Goal: Information Seeking & Learning: Learn about a topic

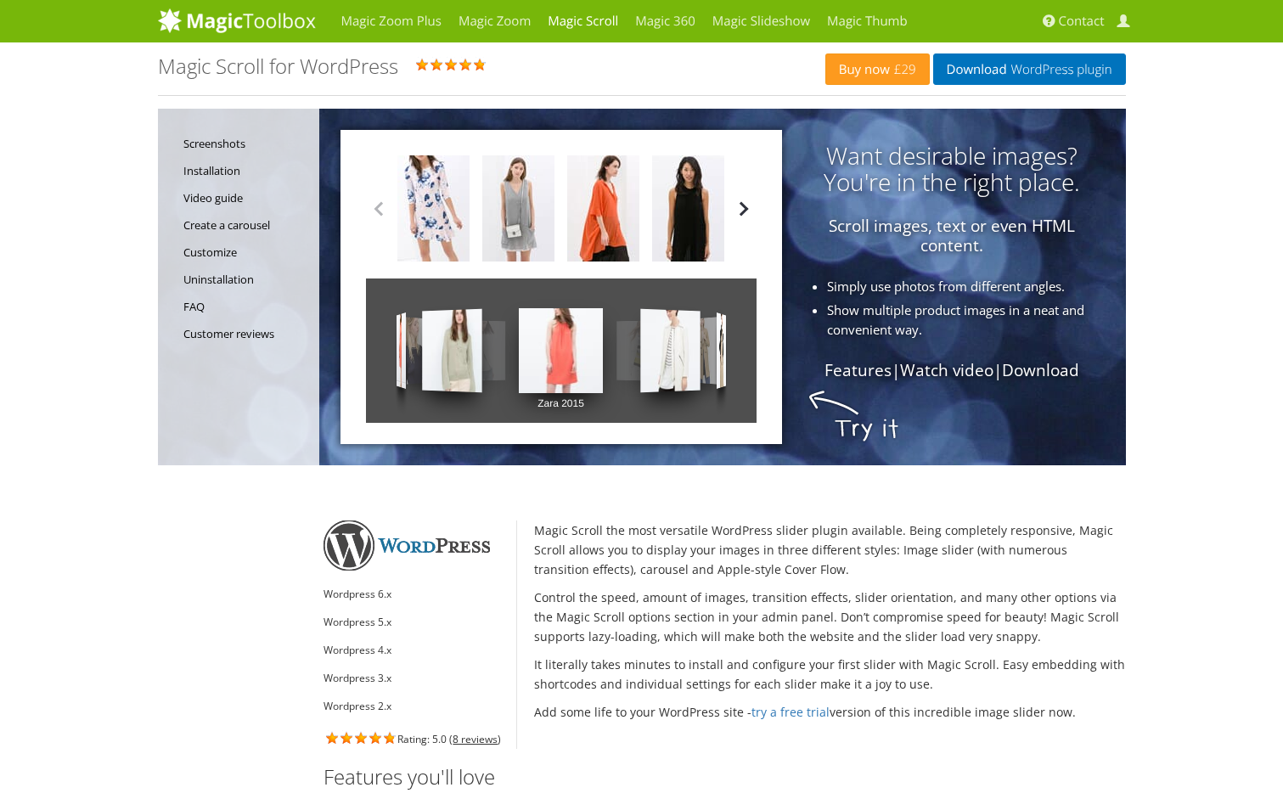
click at [744, 206] on button "button" at bounding box center [743, 208] width 25 height 25
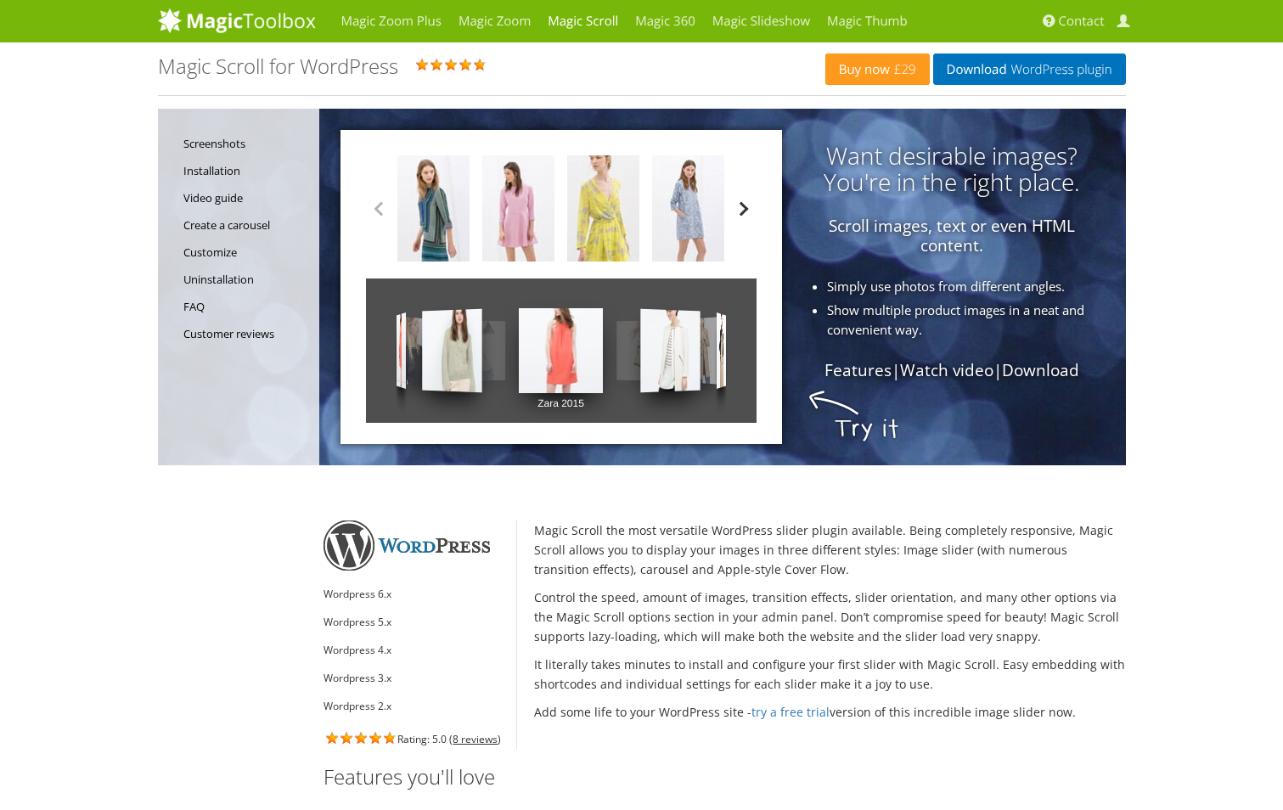
click at [744, 206] on button "button" at bounding box center [743, 208] width 25 height 25
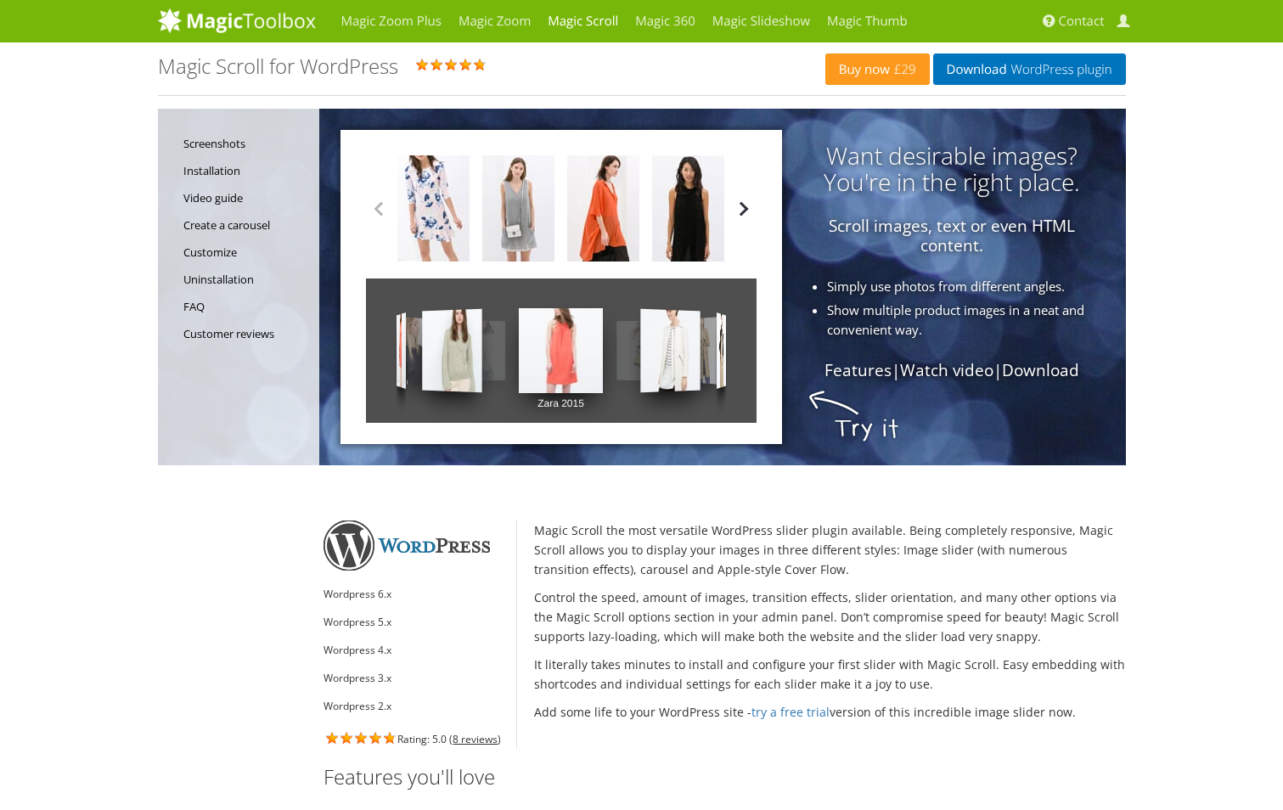
click at [744, 206] on button "button" at bounding box center [743, 208] width 25 height 25
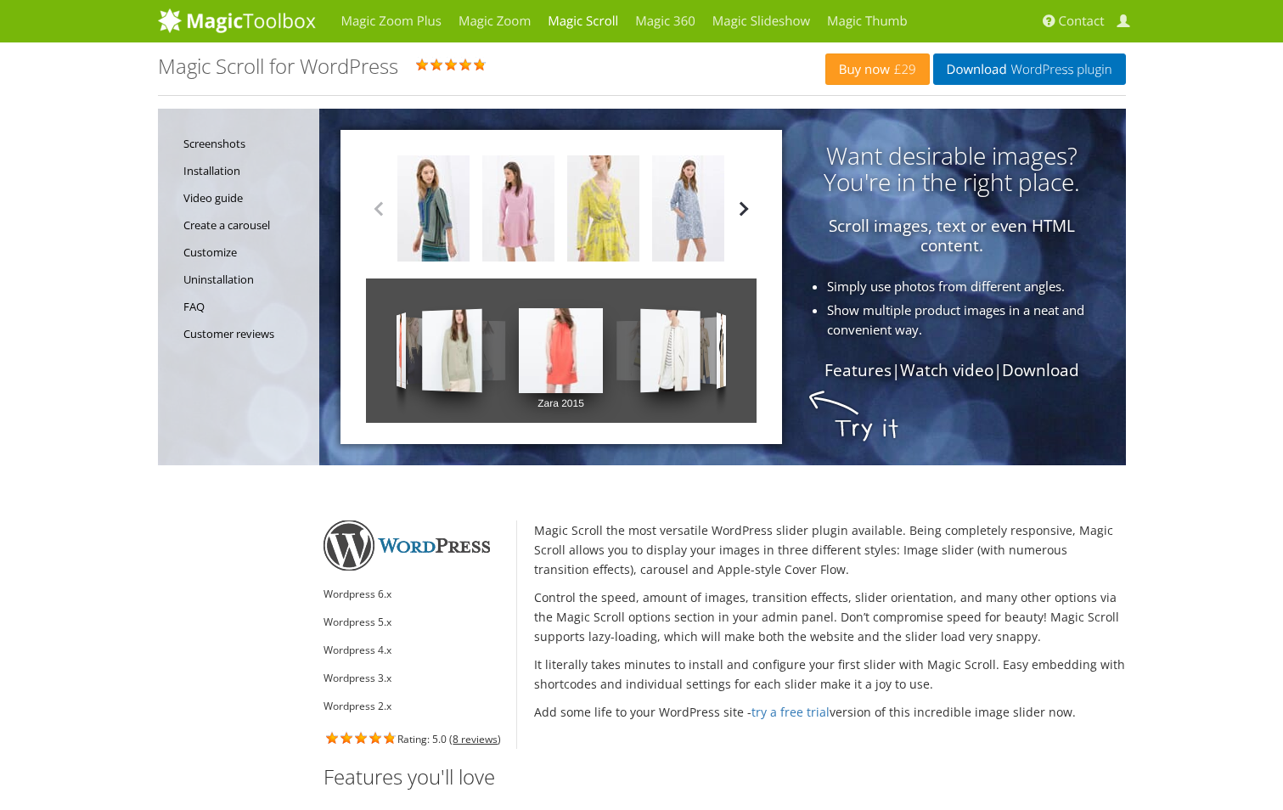
click at [743, 206] on button "button" at bounding box center [743, 208] width 25 height 25
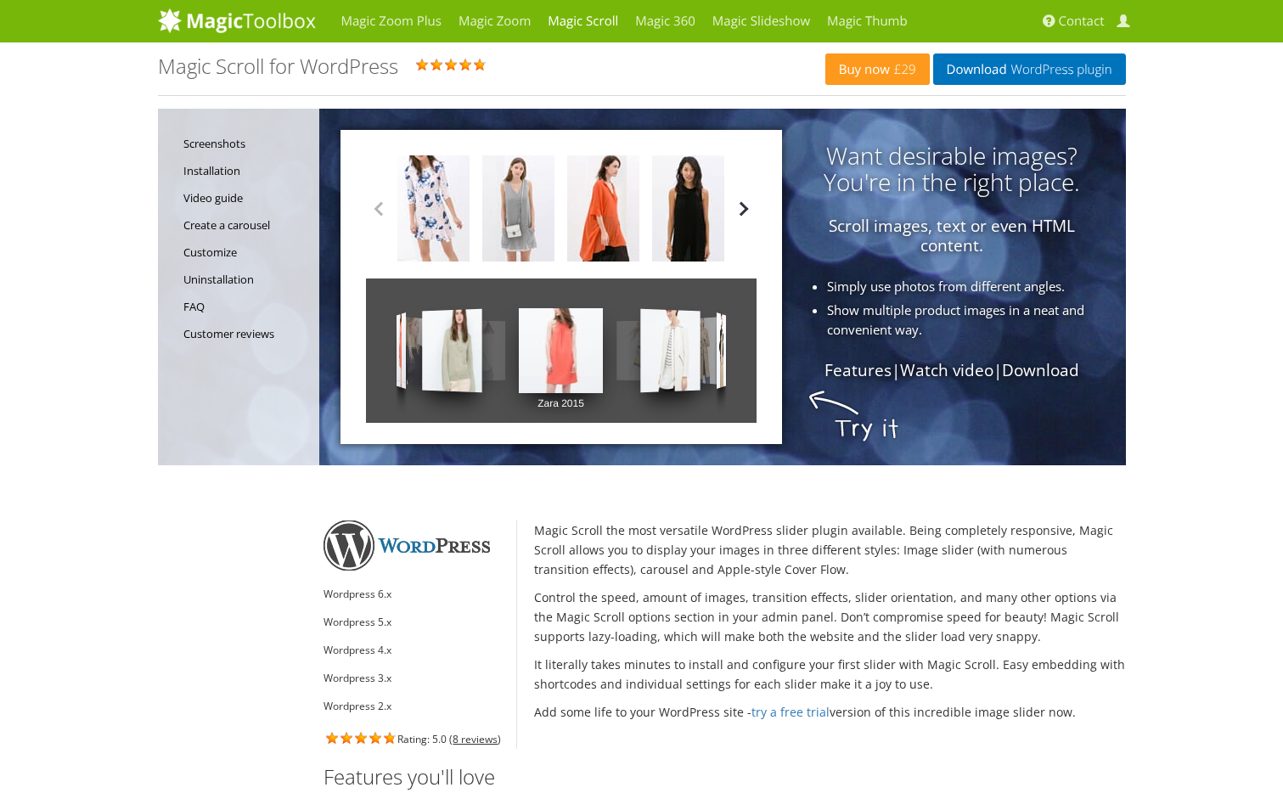
click at [743, 206] on button "button" at bounding box center [743, 208] width 25 height 25
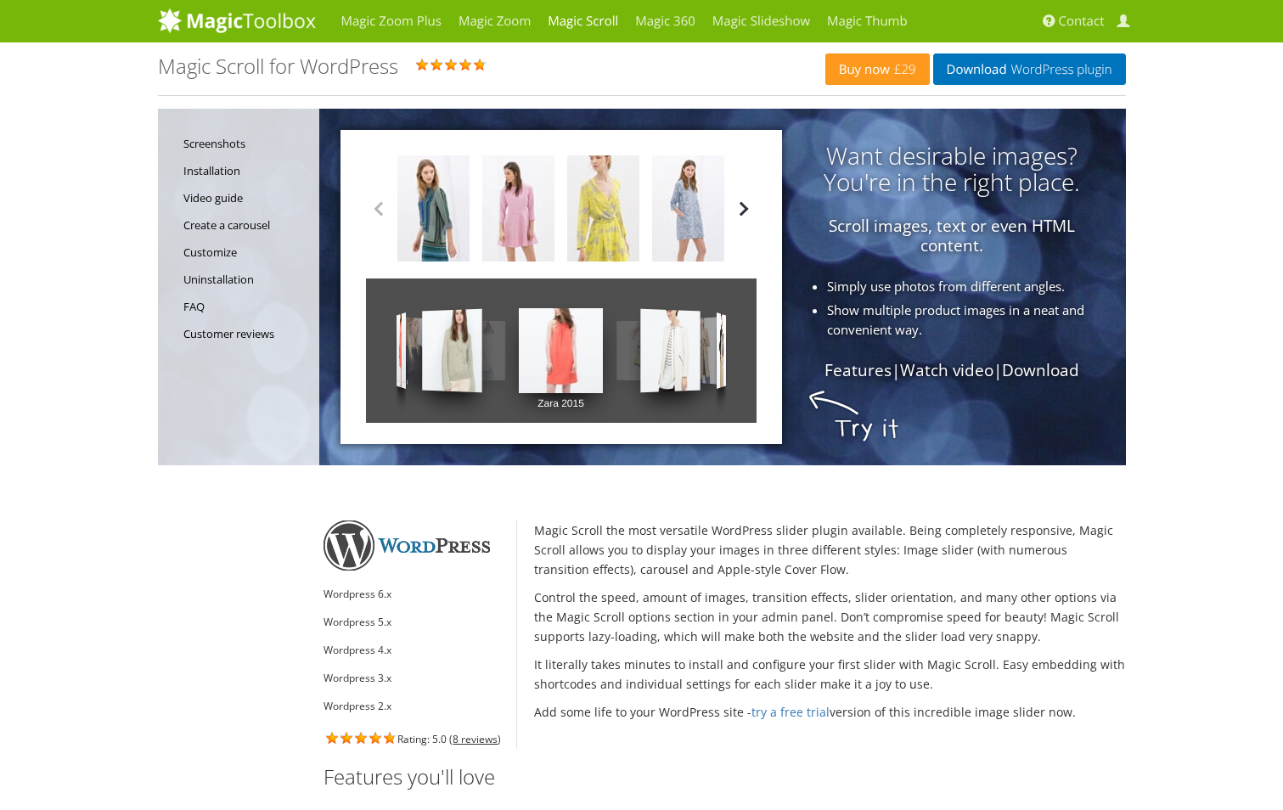
click at [743, 206] on button "button" at bounding box center [743, 208] width 25 height 25
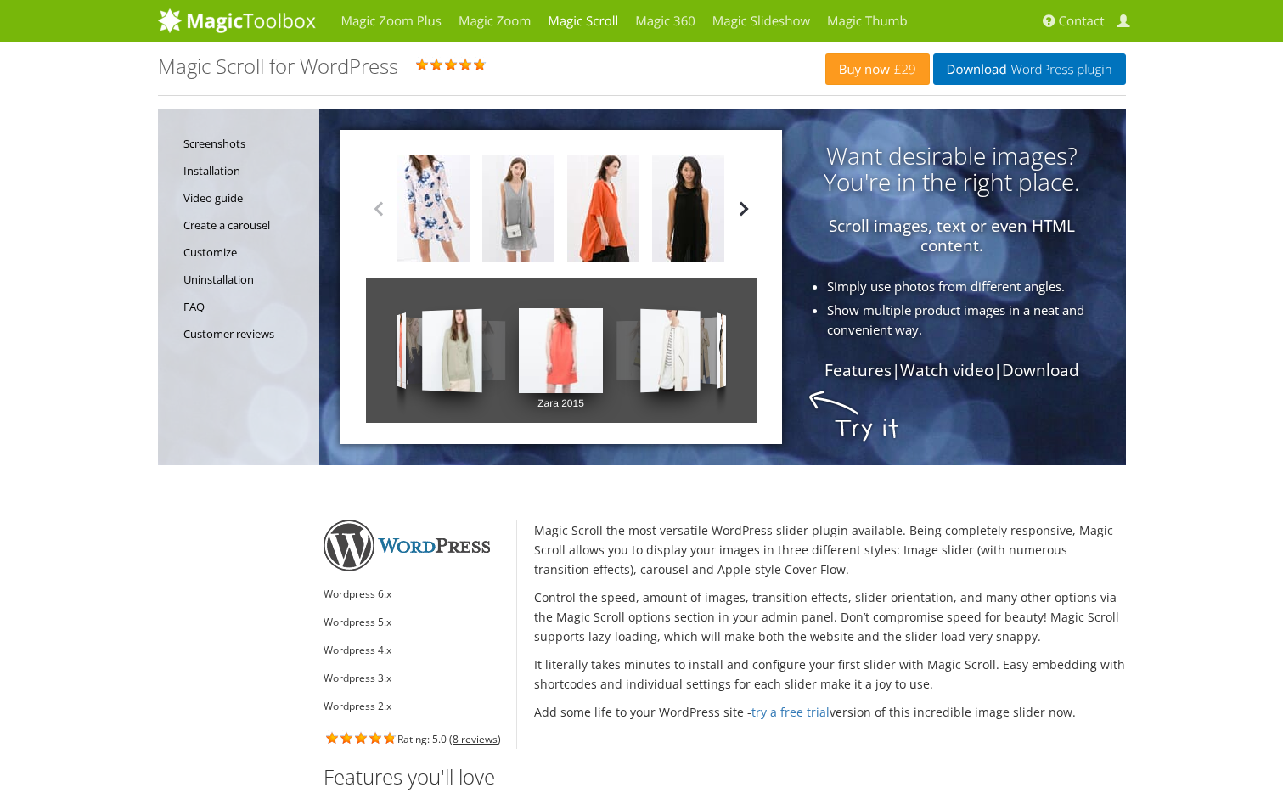
click at [743, 206] on button "button" at bounding box center [743, 208] width 25 height 25
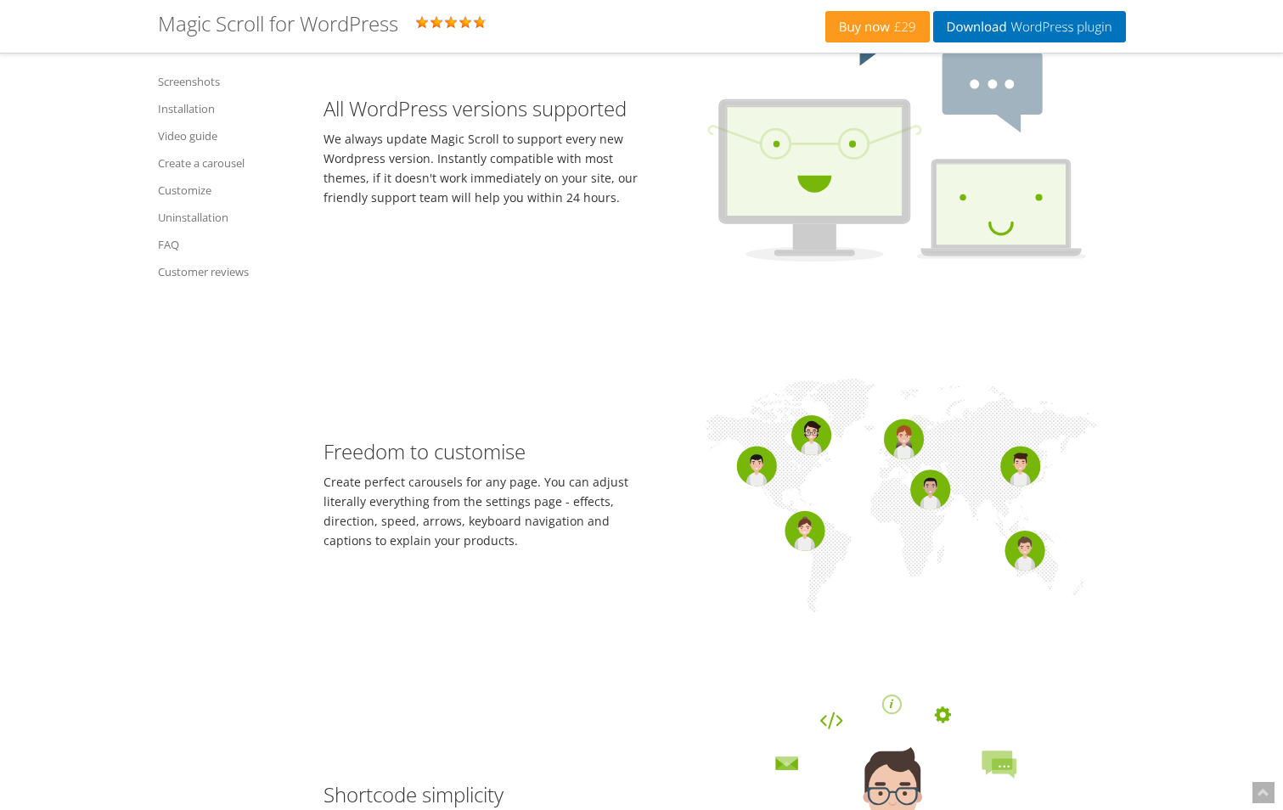
scroll to position [764, 0]
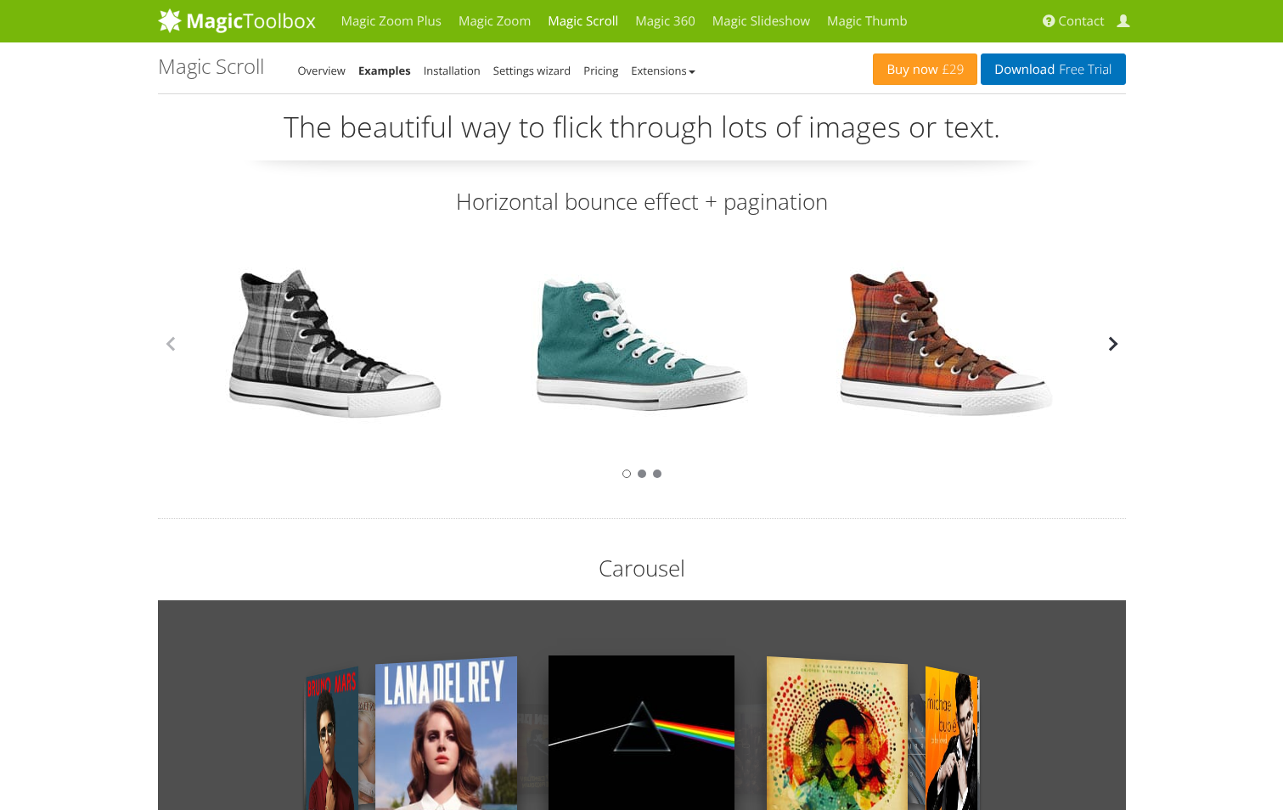
click at [1115, 348] on button "button" at bounding box center [1113, 343] width 25 height 25
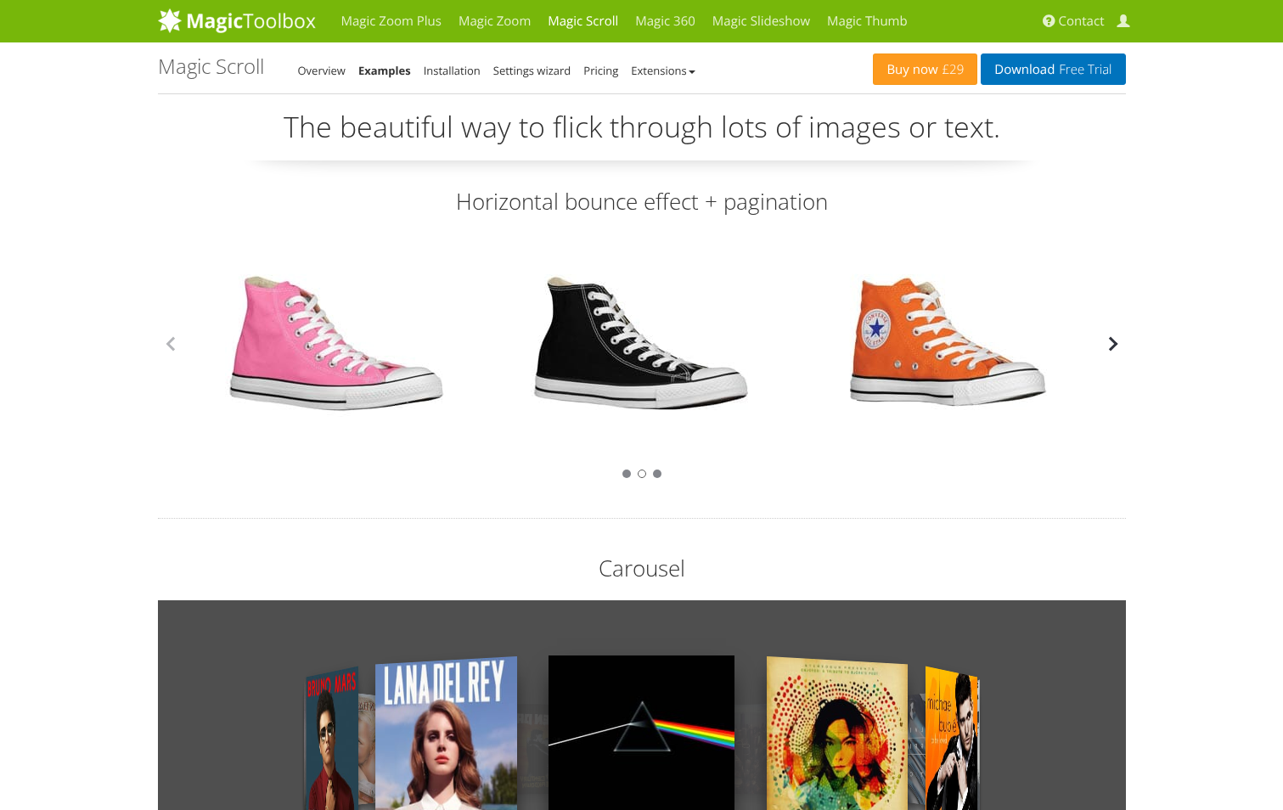
click at [1109, 343] on button "button" at bounding box center [1113, 343] width 25 height 25
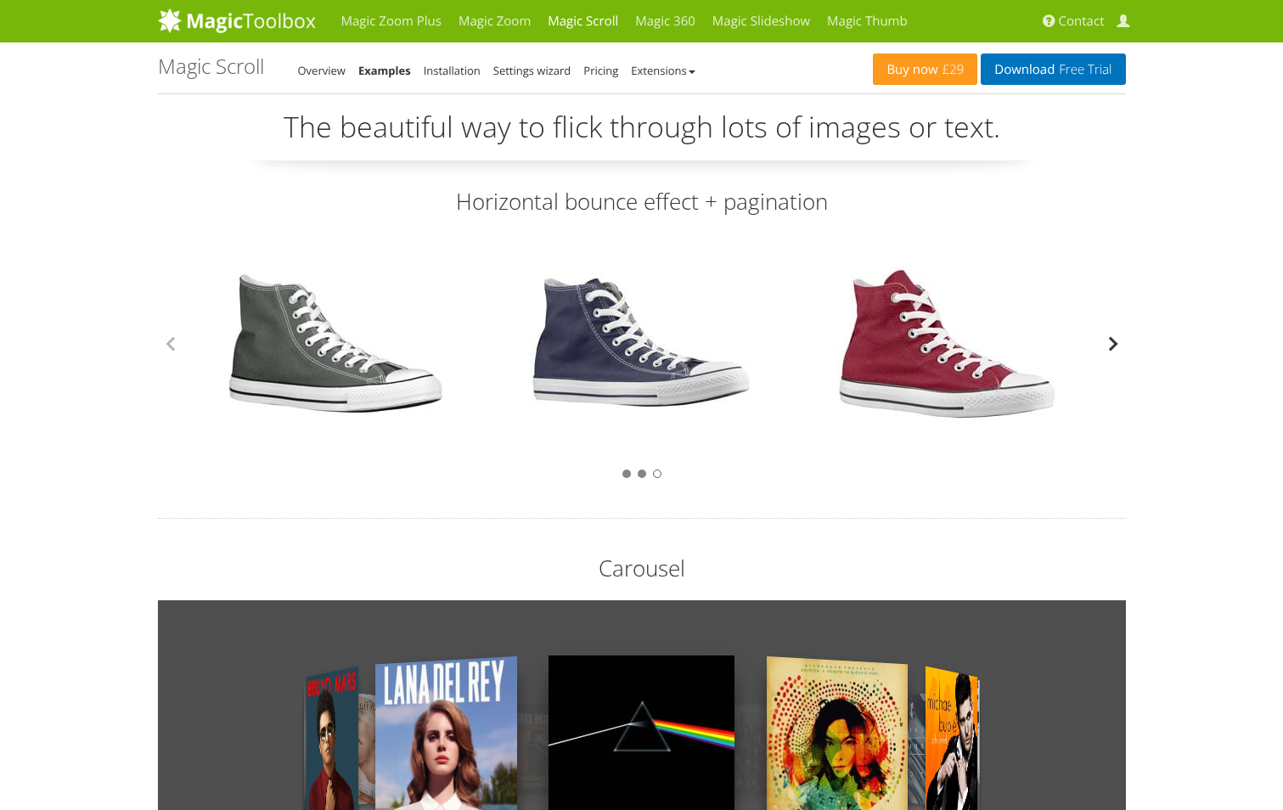
click at [1109, 343] on button "button" at bounding box center [1113, 343] width 25 height 25
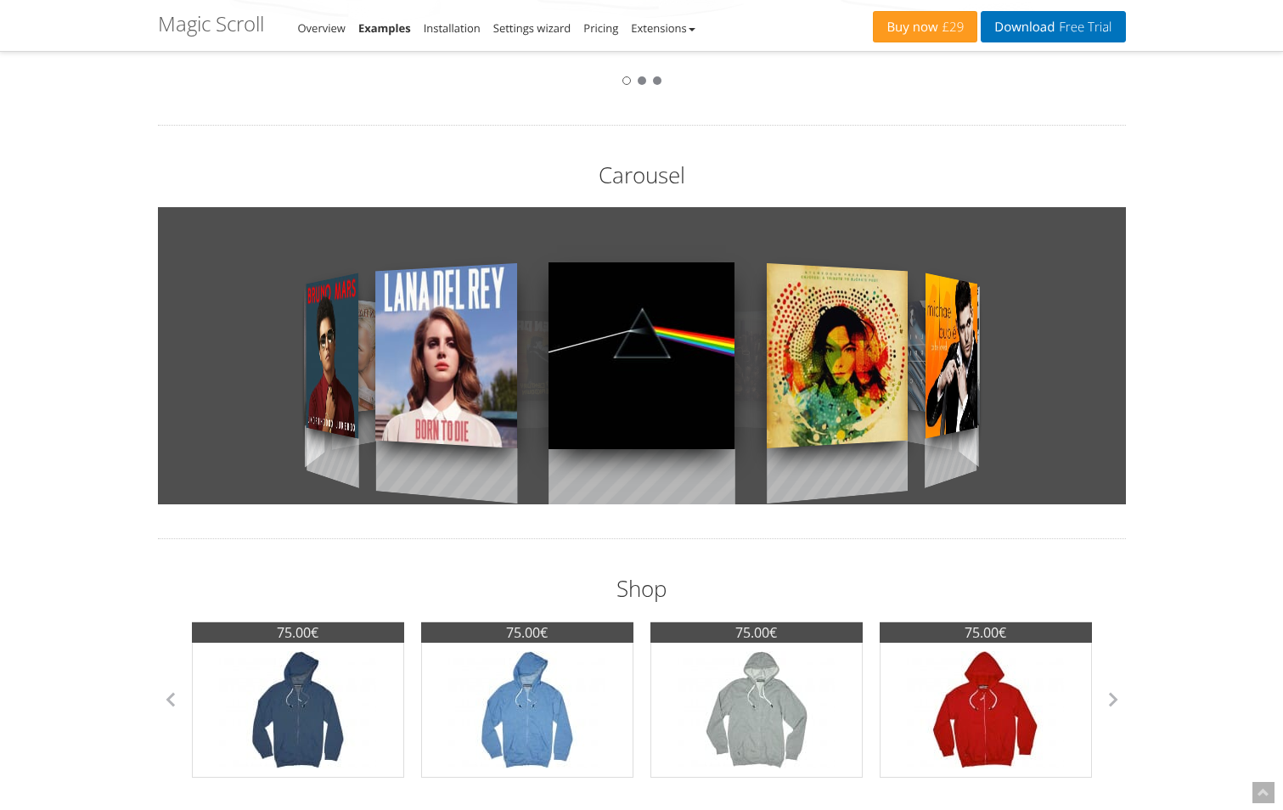
scroll to position [425, 0]
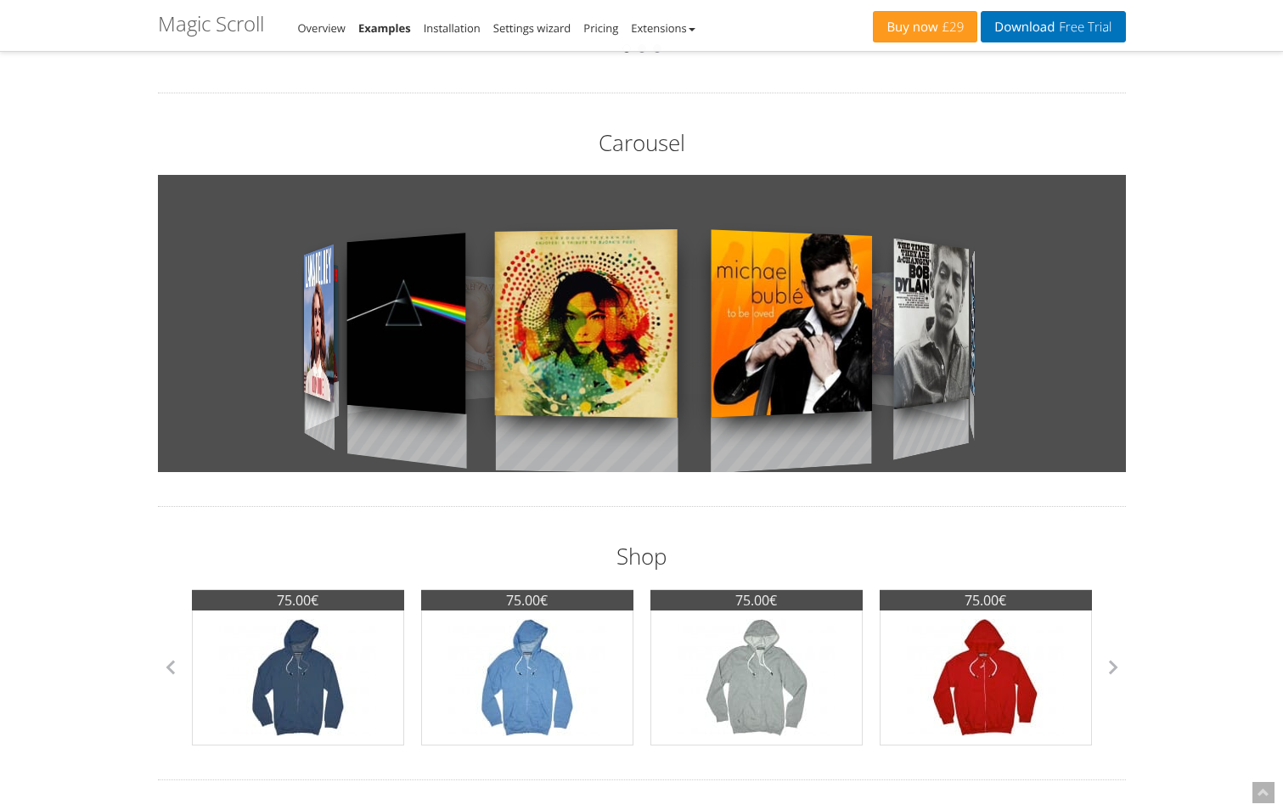
drag, startPoint x: 718, startPoint y: 350, endPoint x: 352, endPoint y: 331, distance: 366.5
click at [353, 332] on div at bounding box center [406, 323] width 119 height 289
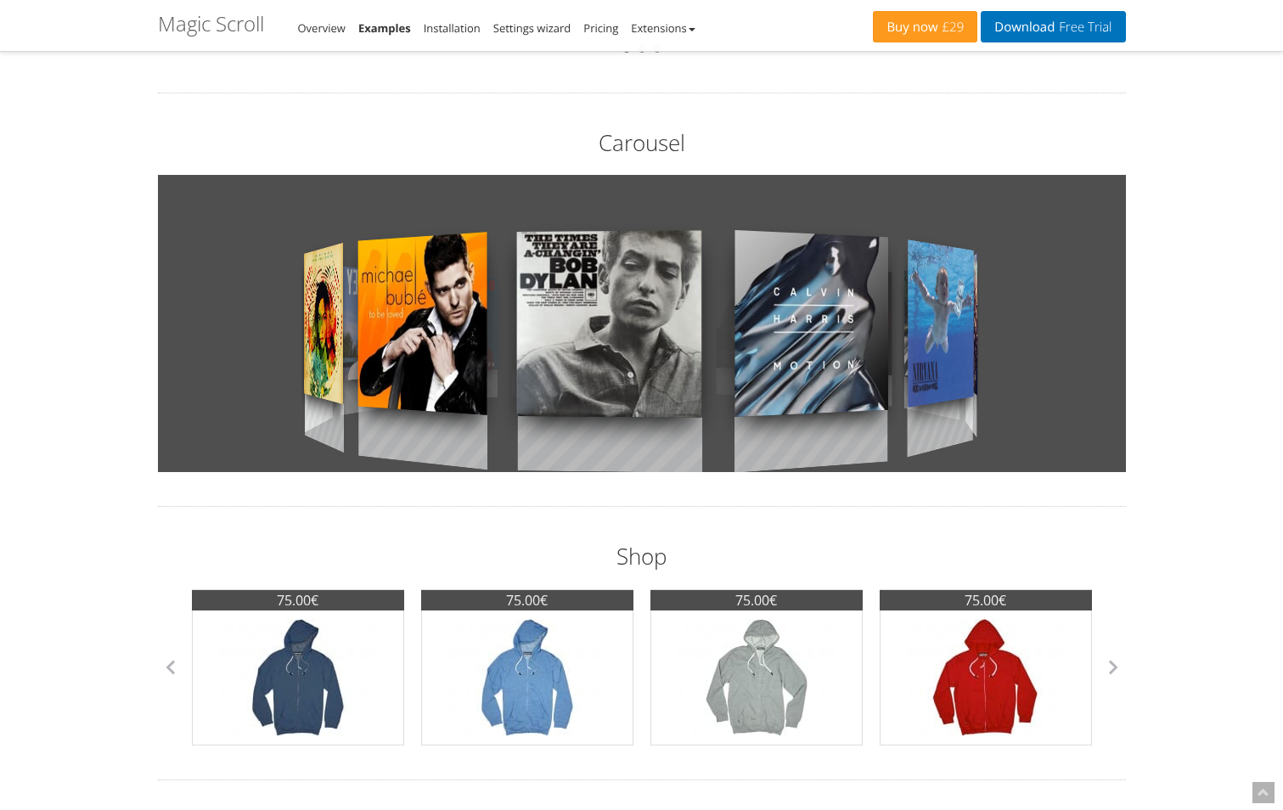
drag, startPoint x: 858, startPoint y: 324, endPoint x: 355, endPoint y: 304, distance: 503.2
click at [356, 304] on div at bounding box center [642, 323] width 968 height 297
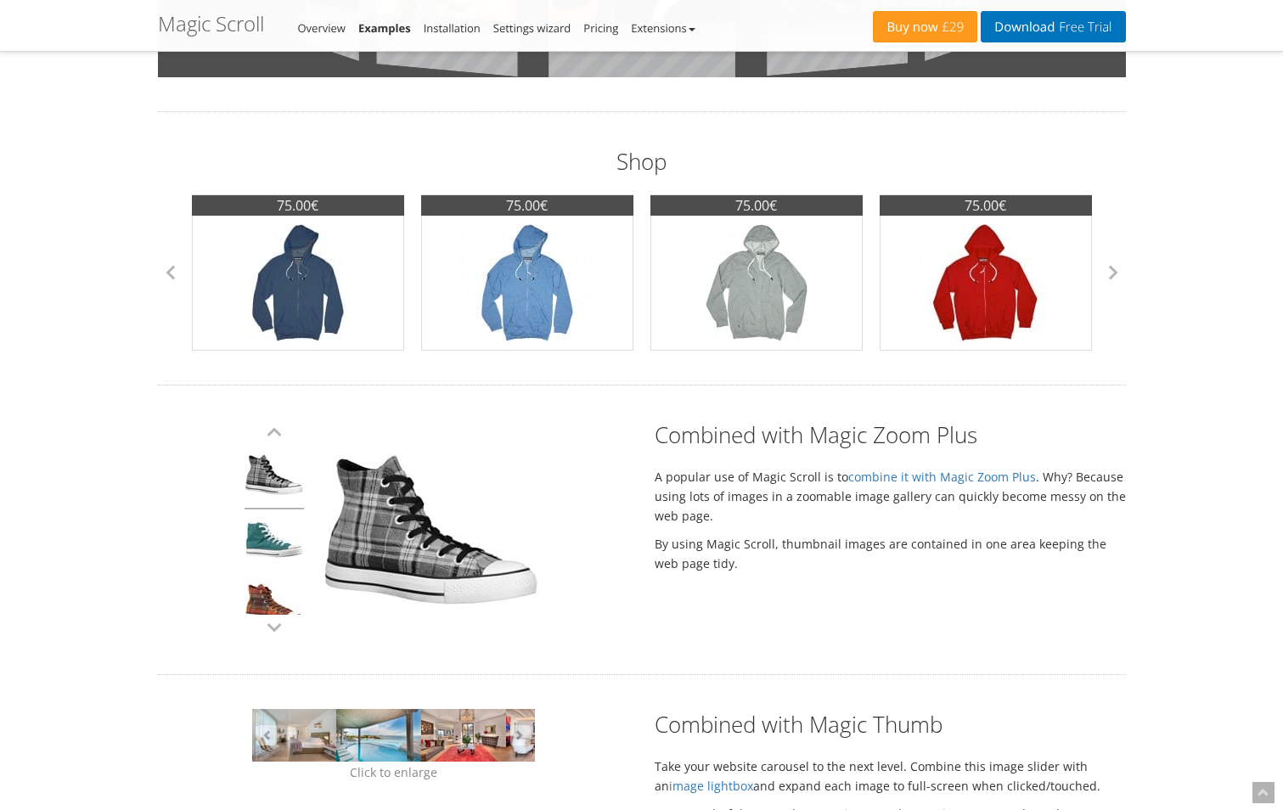
scroll to position [825, 0]
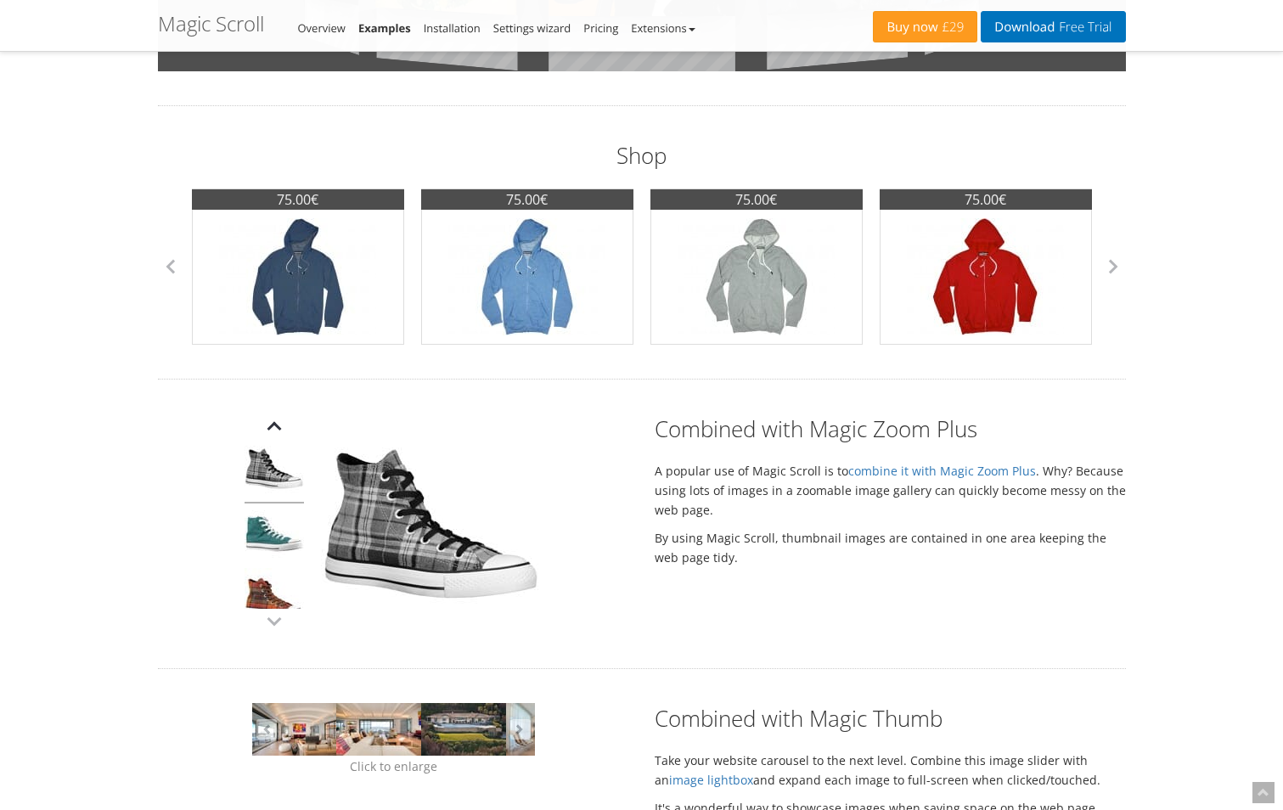
click at [282, 423] on button "button" at bounding box center [274, 426] width 25 height 25
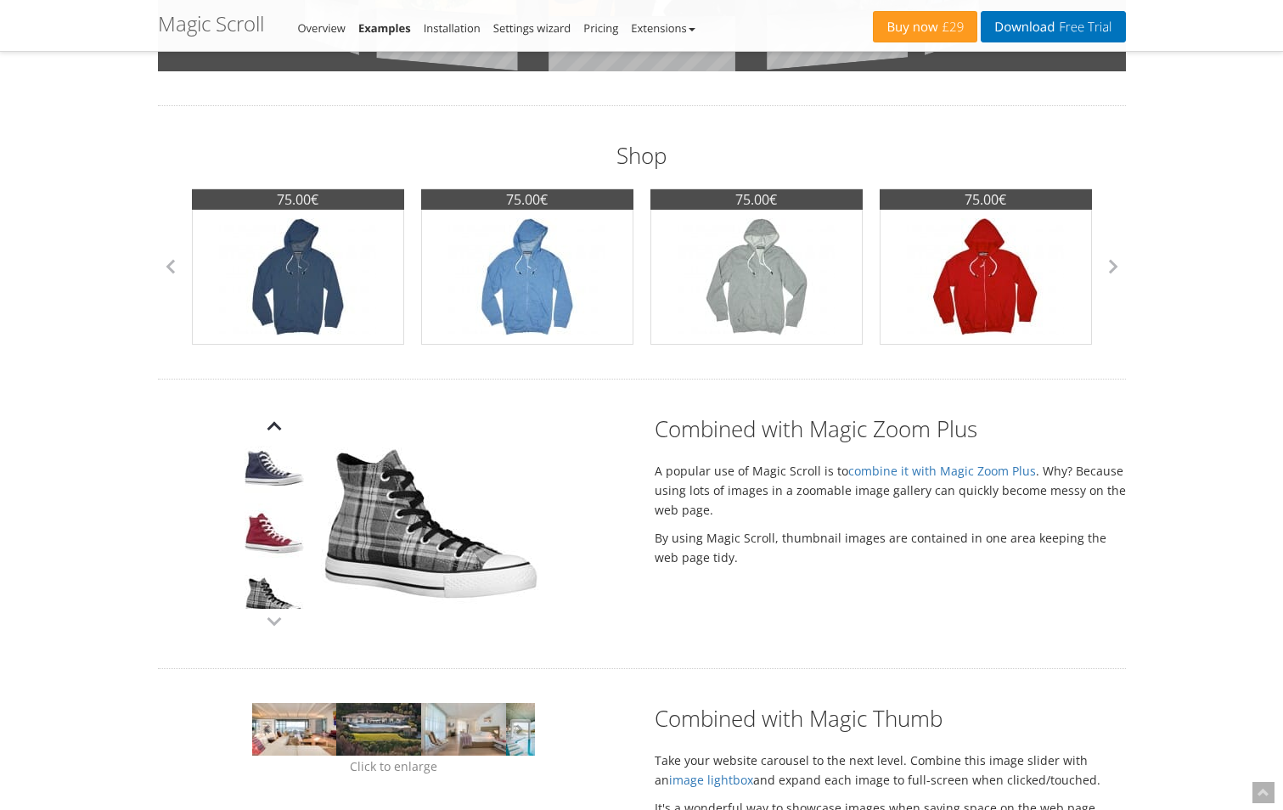
click at [282, 423] on button "button" at bounding box center [274, 426] width 25 height 25
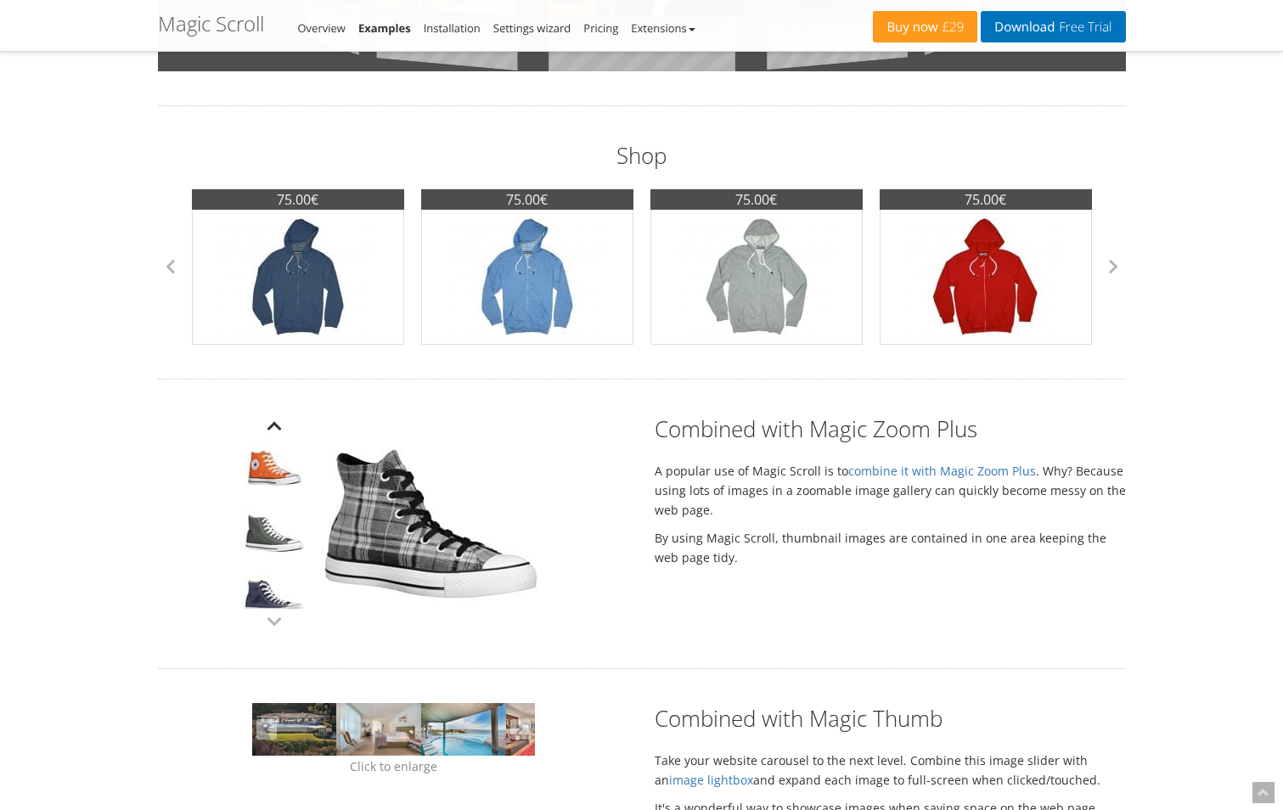
click at [282, 423] on button "button" at bounding box center [274, 426] width 25 height 25
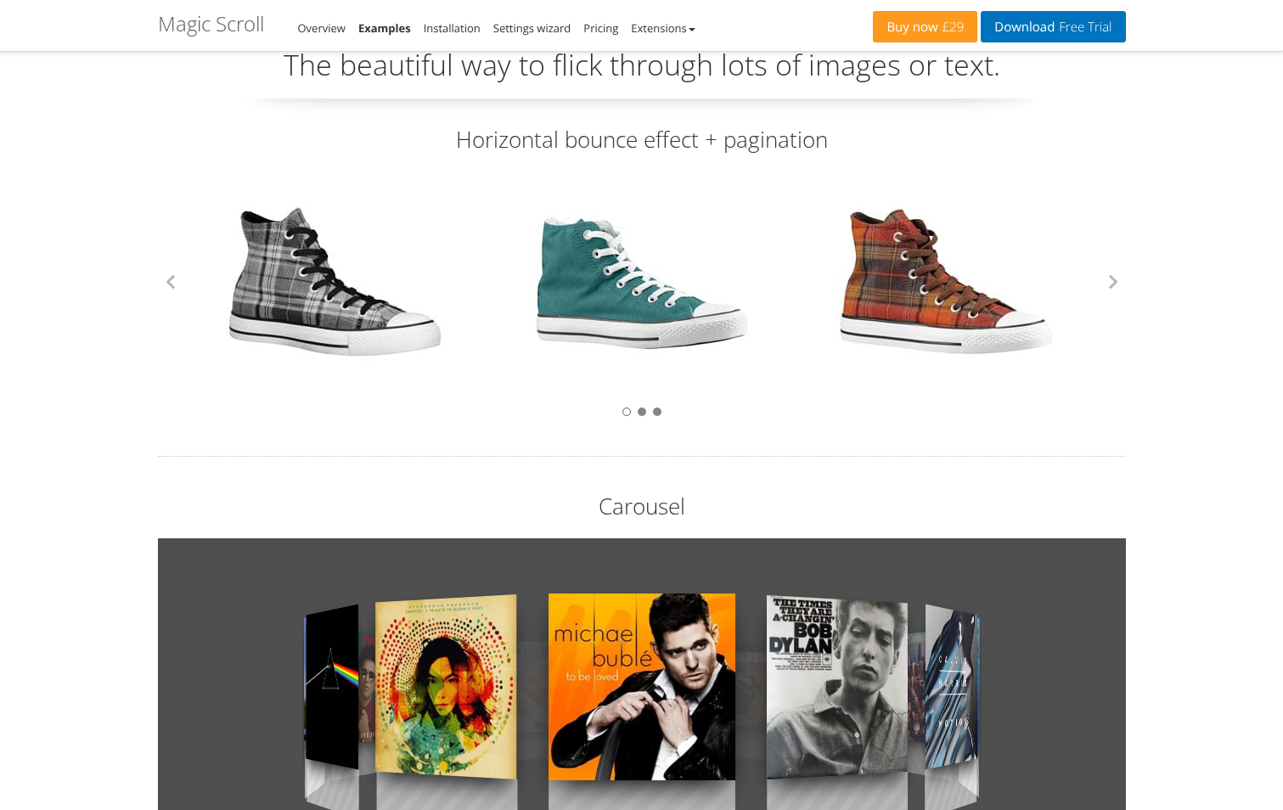
scroll to position [0, 0]
